Goal: Information Seeking & Learning: Understand process/instructions

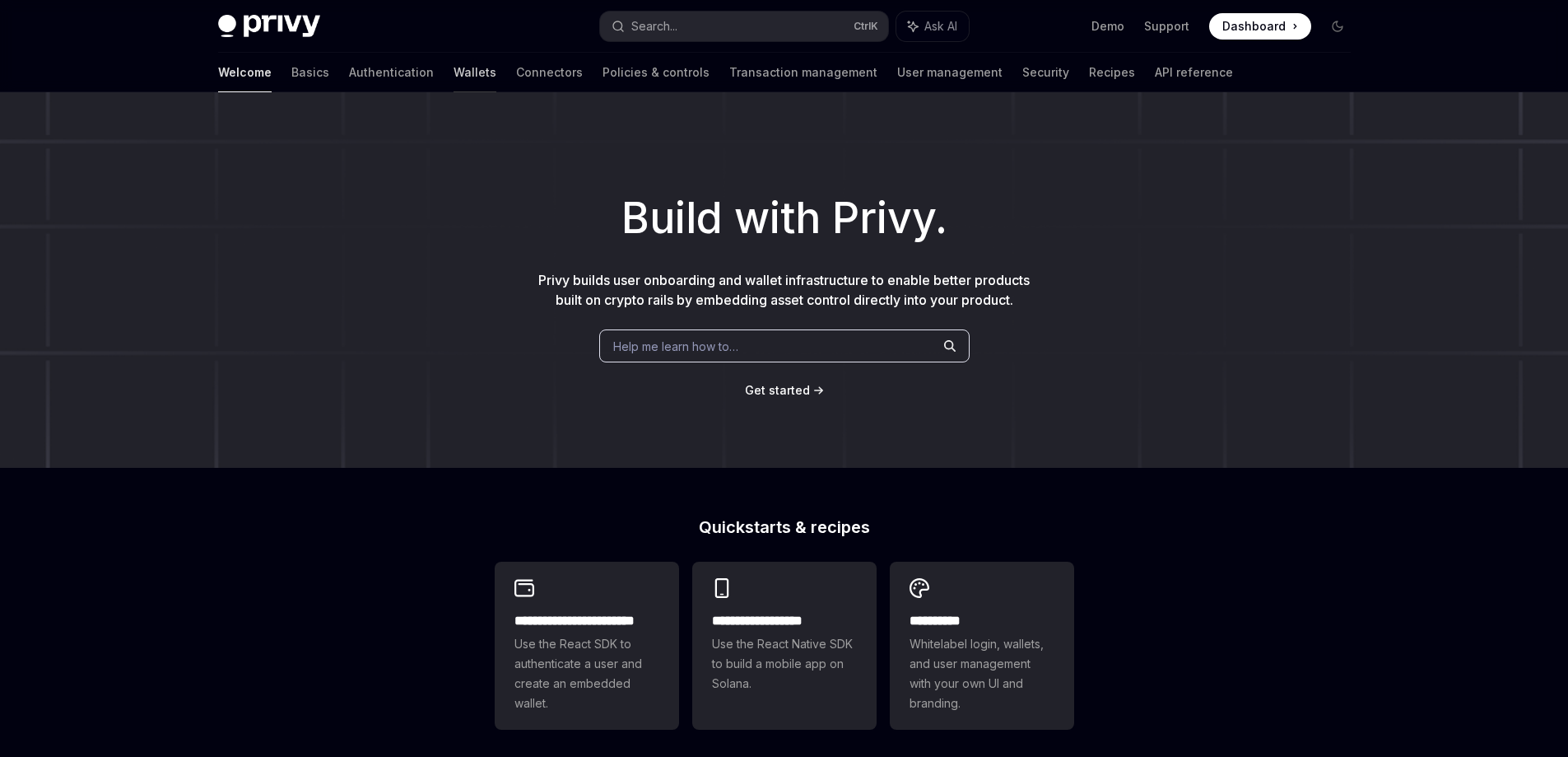
click at [454, 75] on link "Wallets" at bounding box center [475, 72] width 43 height 39
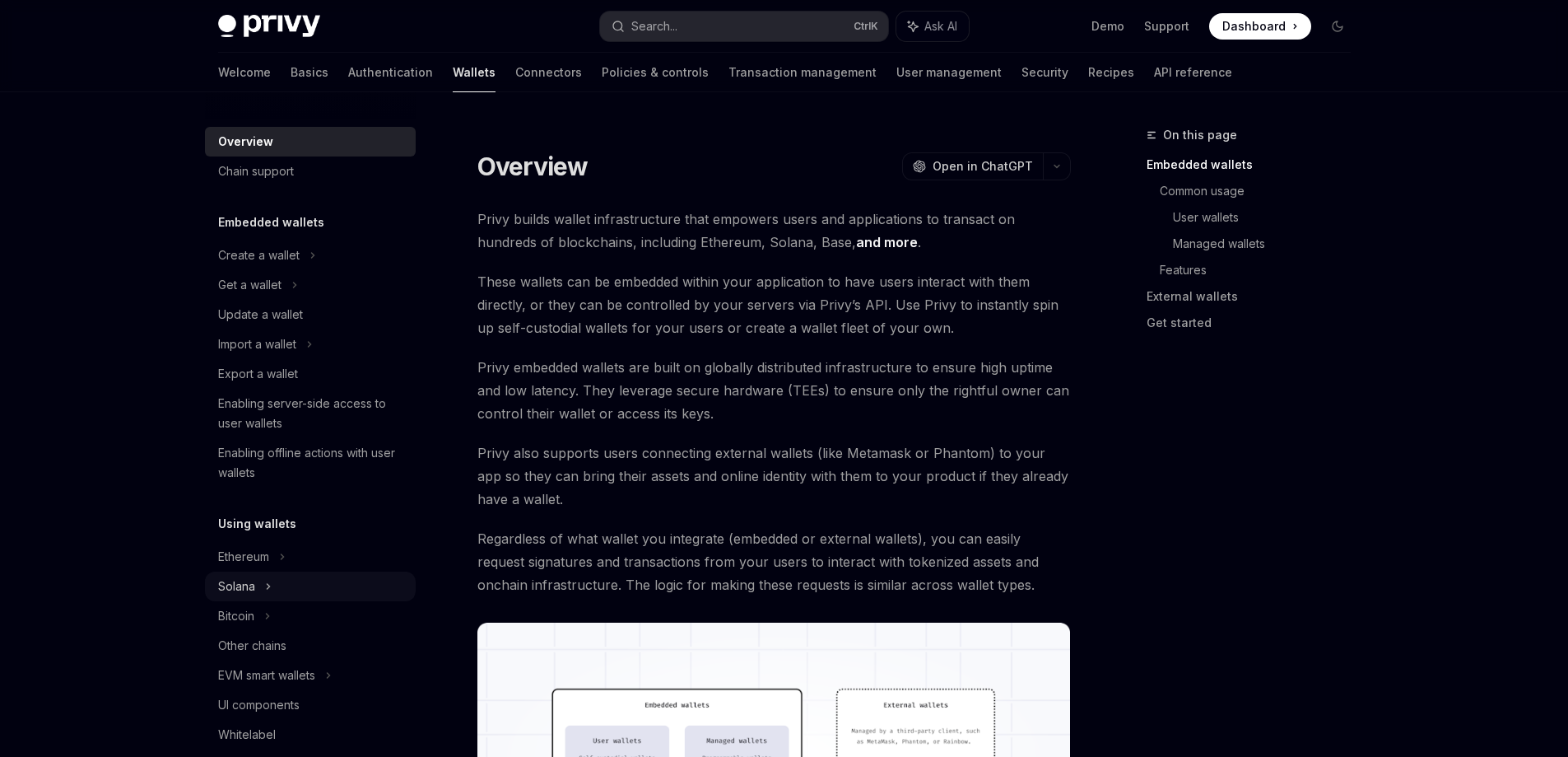
click at [276, 596] on div "Solana" at bounding box center [311, 586] width 211 height 30
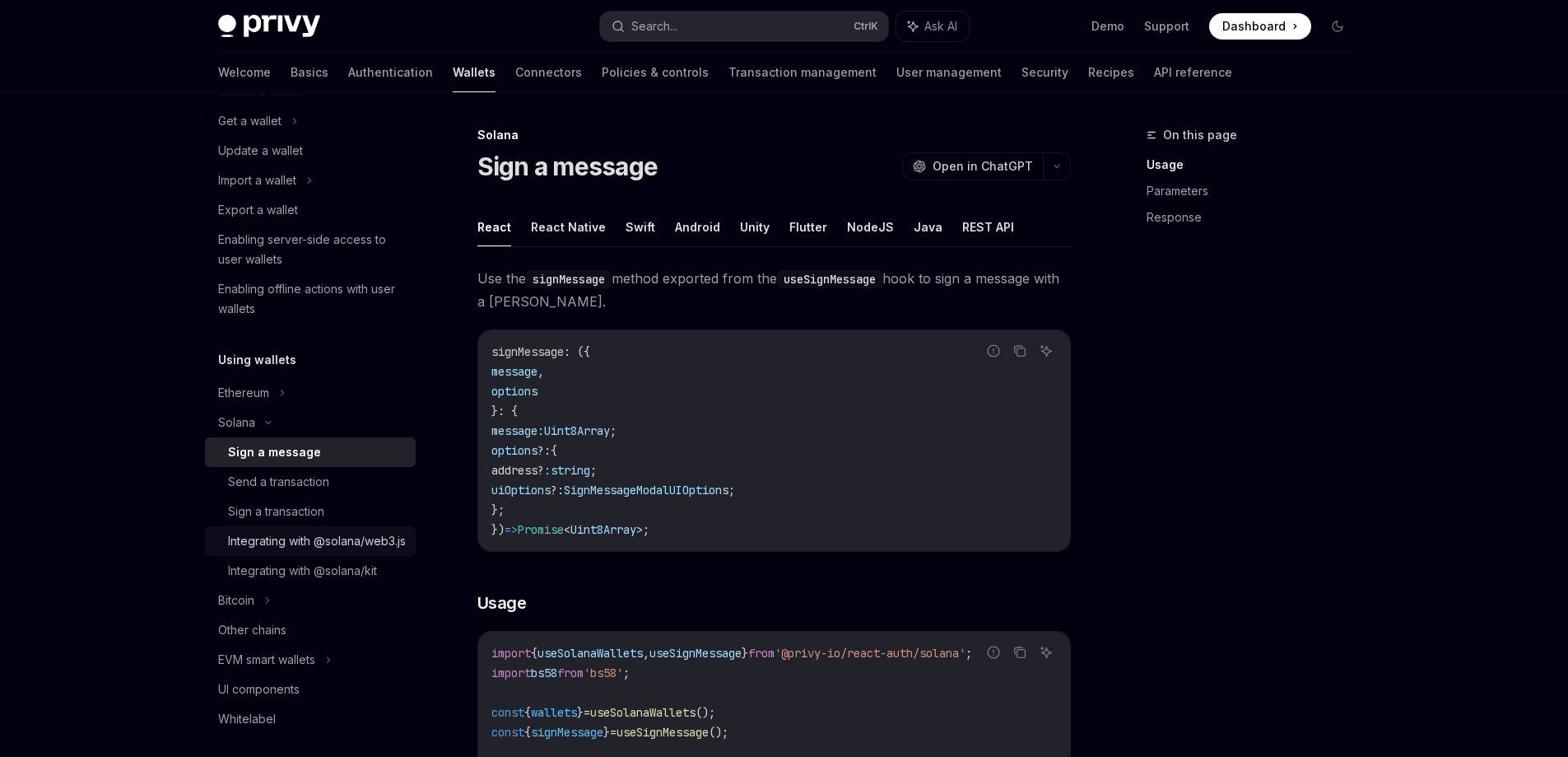
scroll to position [164, 0]
click at [311, 515] on div "Sign a transaction" at bounding box center [276, 510] width 97 height 20
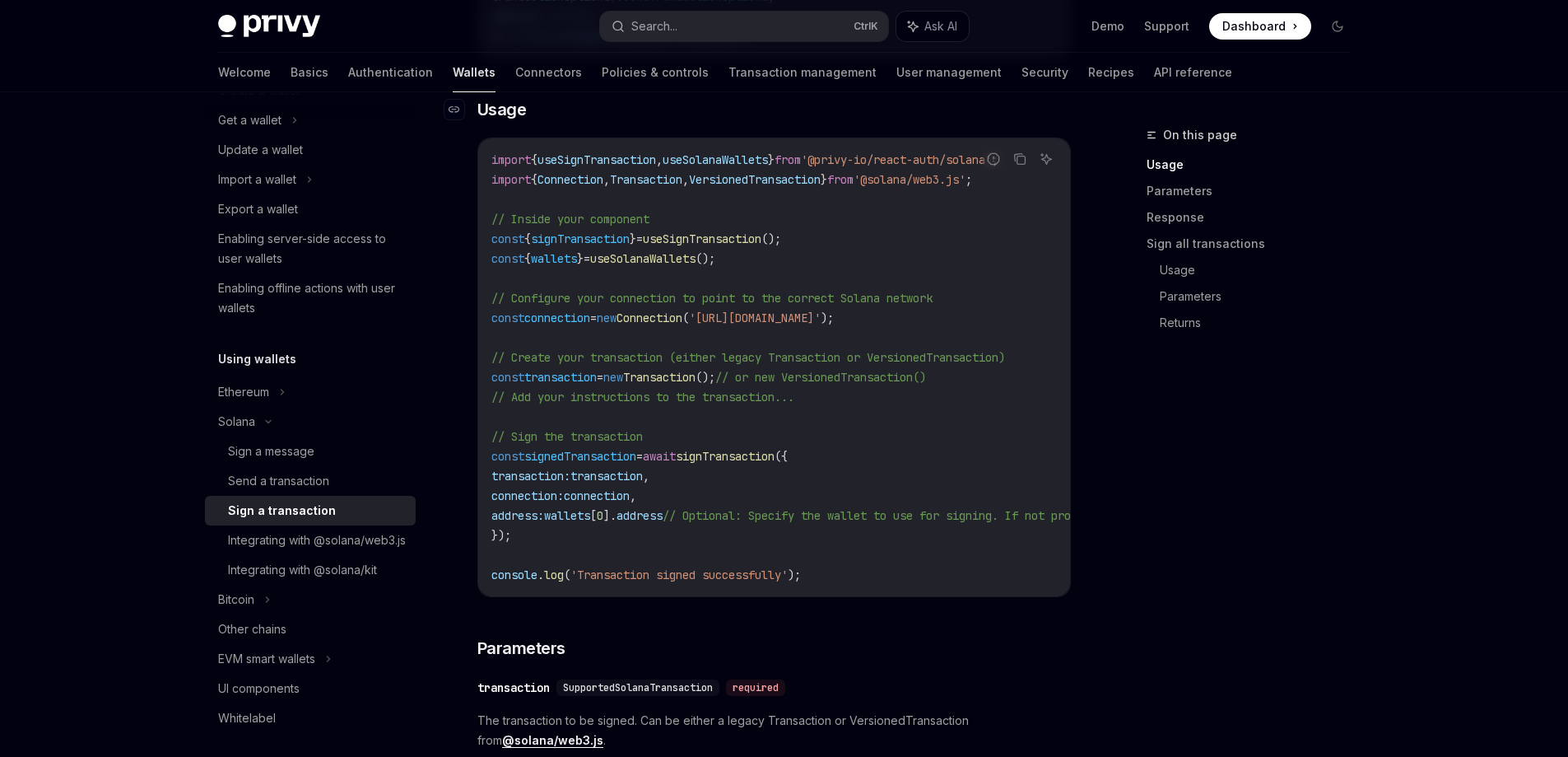
scroll to position [494, 0]
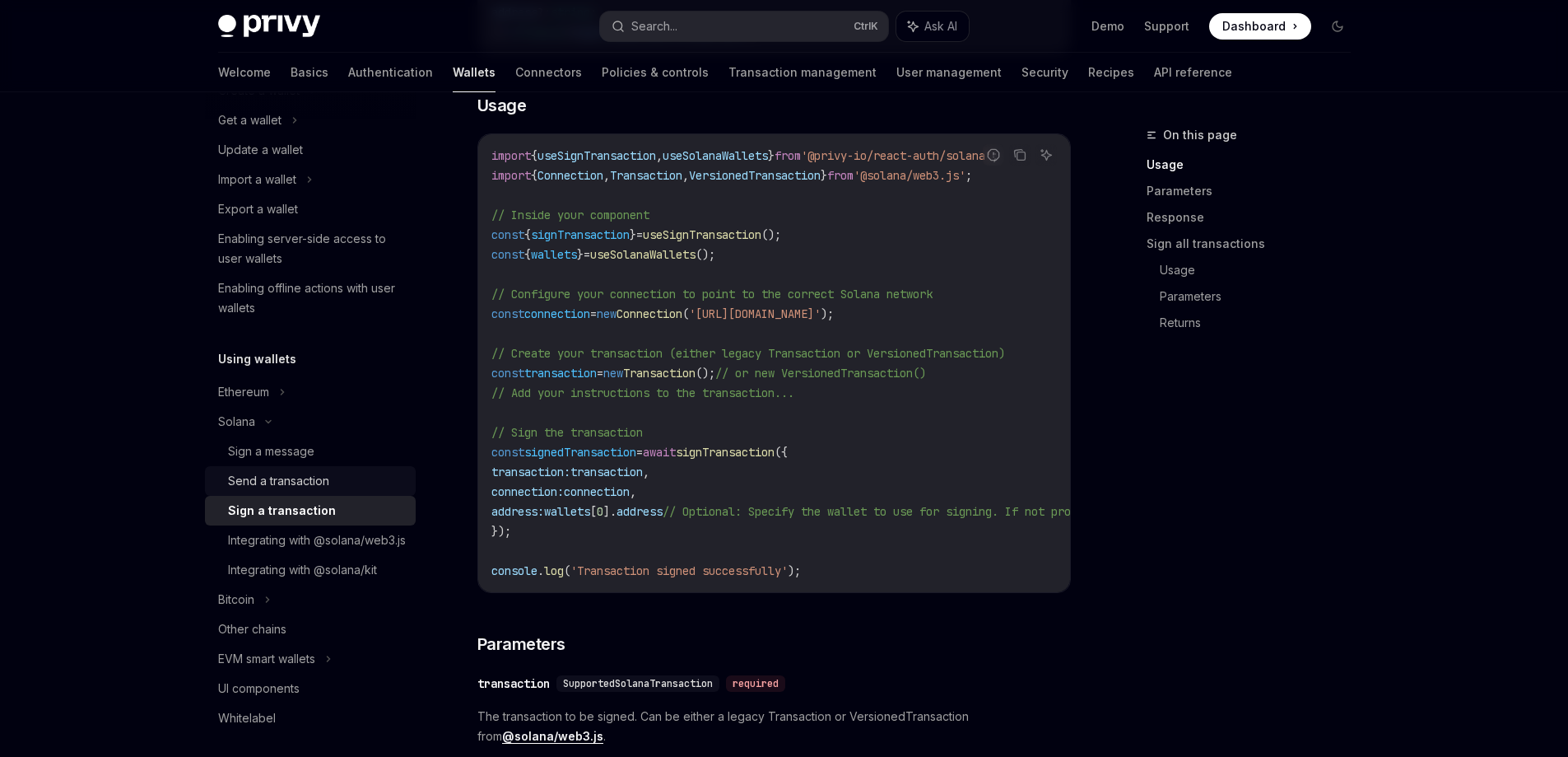
click at [317, 484] on div "Send a transaction" at bounding box center [279, 481] width 101 height 20
type textarea "*"
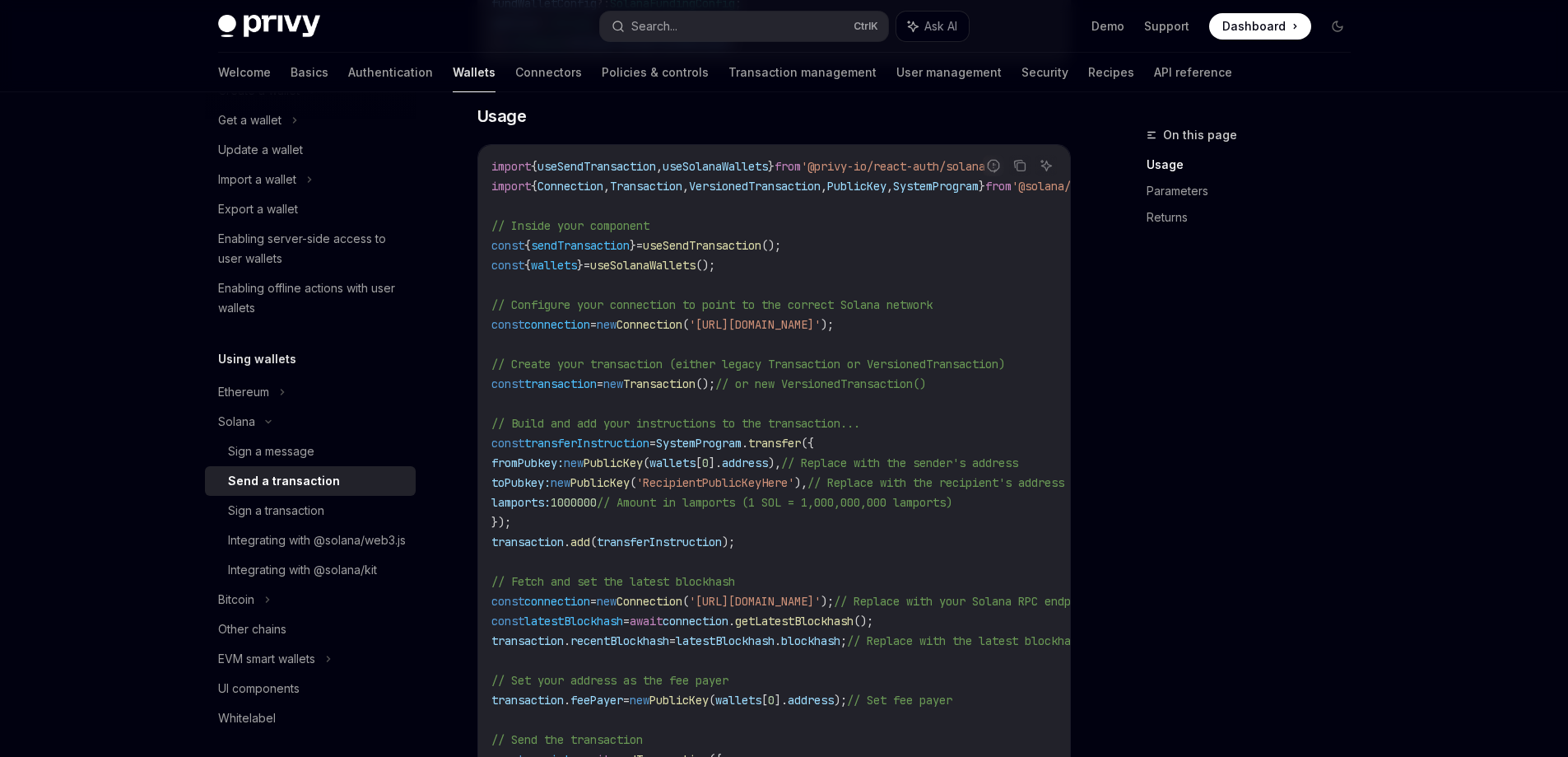
scroll to position [494, 0]
